Goal: Task Accomplishment & Management: Use online tool/utility

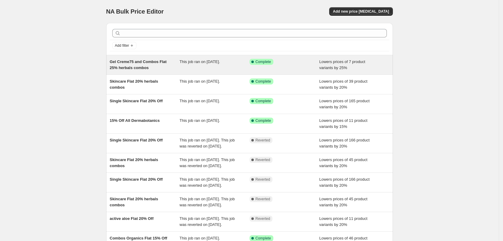
click at [160, 64] on span "Gel Creme75 and Combos Flat 25% herbals combos" at bounding box center [138, 64] width 57 height 11
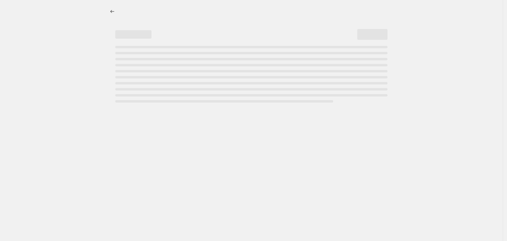
select select "percentage"
select select "collection"
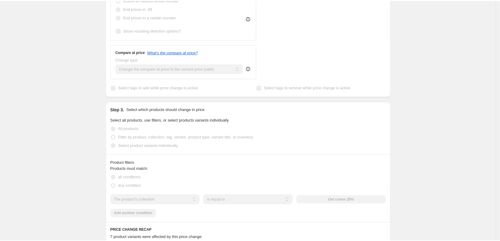
scroll to position [238, 0]
